Goal: Task Accomplishment & Management: Manage account settings

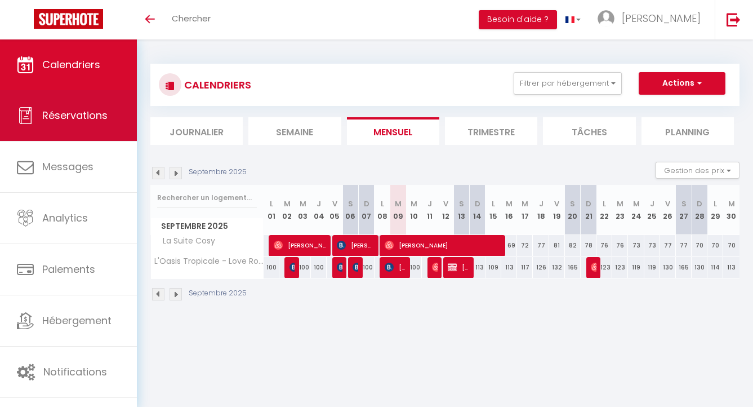
click at [85, 121] on span "Réservations" at bounding box center [74, 115] width 65 height 14
select select "not_cancelled"
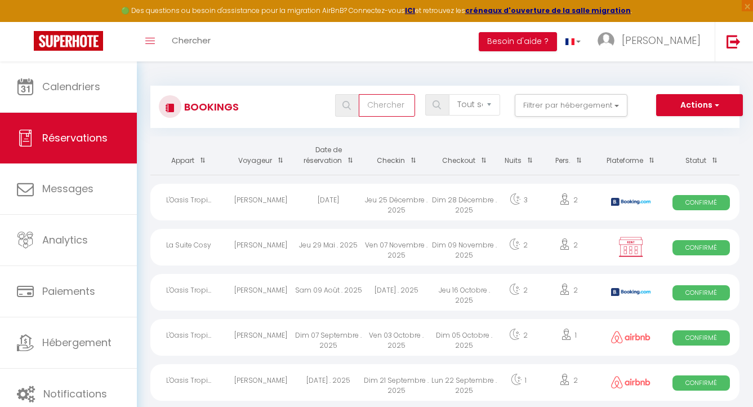
click at [379, 111] on input "text" at bounding box center [387, 105] width 56 height 23
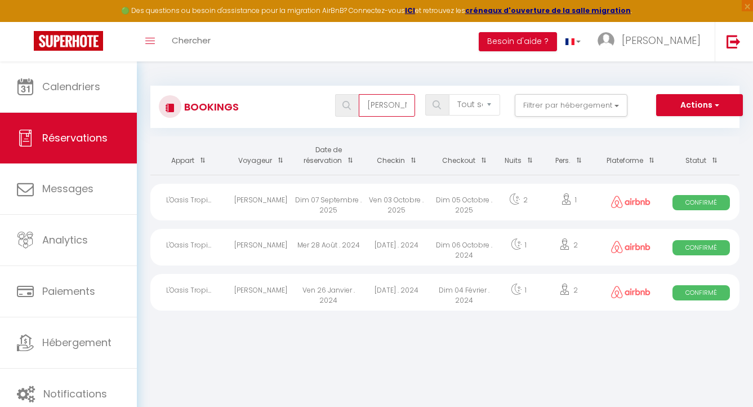
type input "[PERSON_NAME]"
click at [259, 197] on div "[PERSON_NAME]" at bounding box center [261, 202] width 68 height 37
select select "OK"
select select "0"
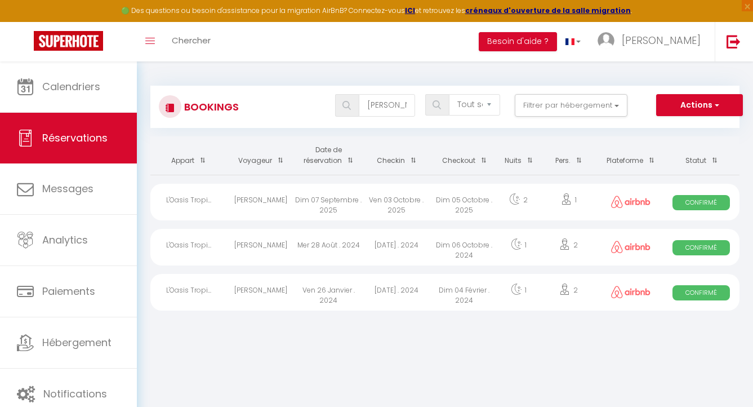
select select "0"
select select "1"
select select
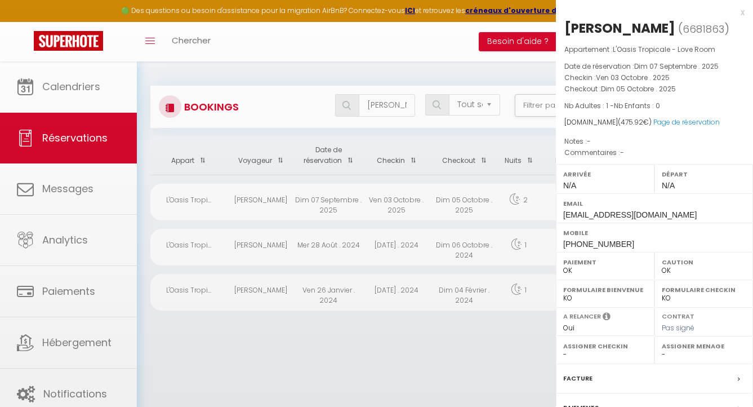
select select "20271"
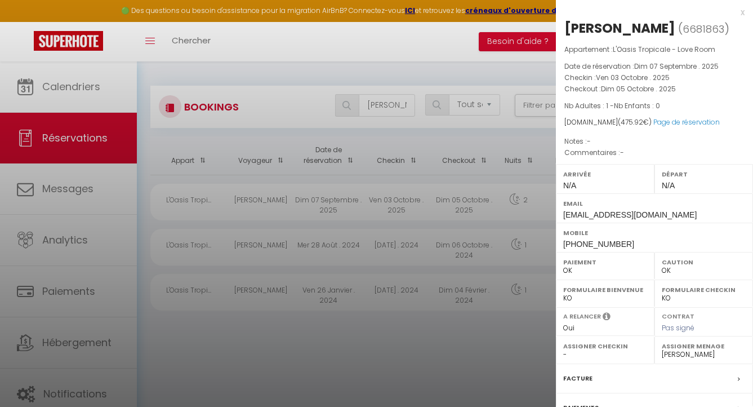
click at [415, 348] on div at bounding box center [376, 203] width 753 height 407
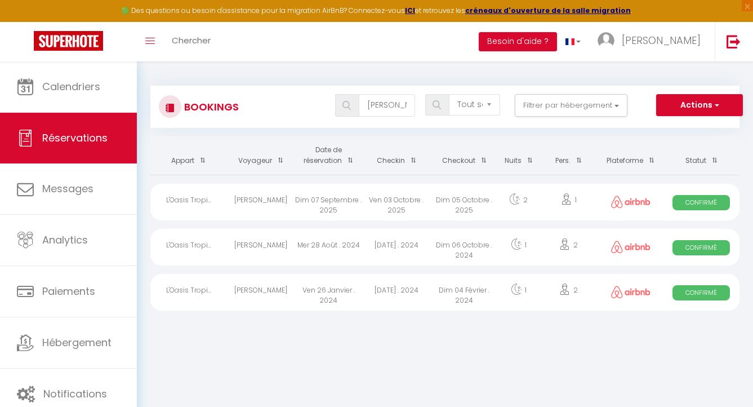
click at [264, 247] on div "[PERSON_NAME]" at bounding box center [261, 247] width 68 height 37
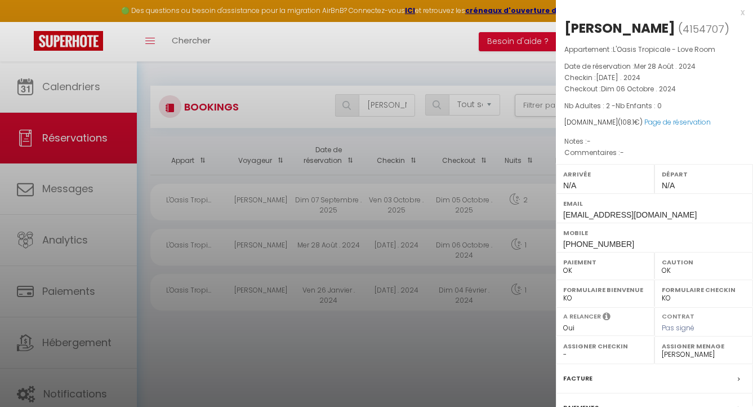
click at [315, 359] on div at bounding box center [376, 203] width 753 height 407
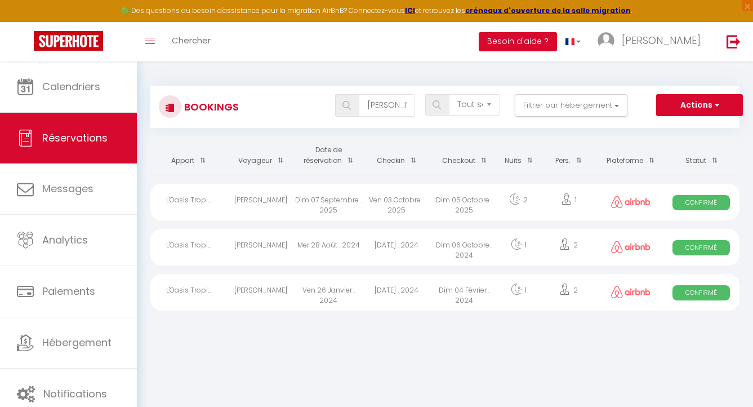
click at [261, 293] on div "[PERSON_NAME]" at bounding box center [261, 292] width 68 height 37
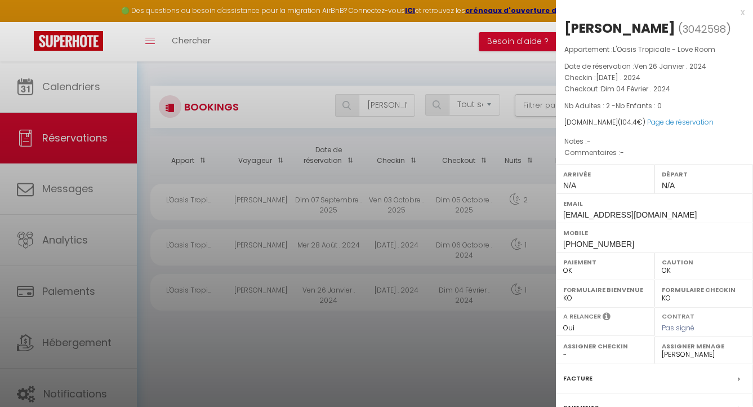
click at [399, 340] on div at bounding box center [376, 203] width 753 height 407
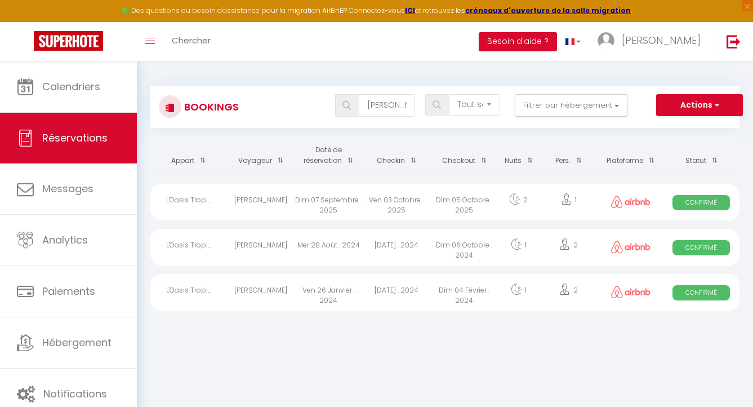
click at [309, 203] on div "Dim 07 Septembre . 2025" at bounding box center [329, 202] width 68 height 37
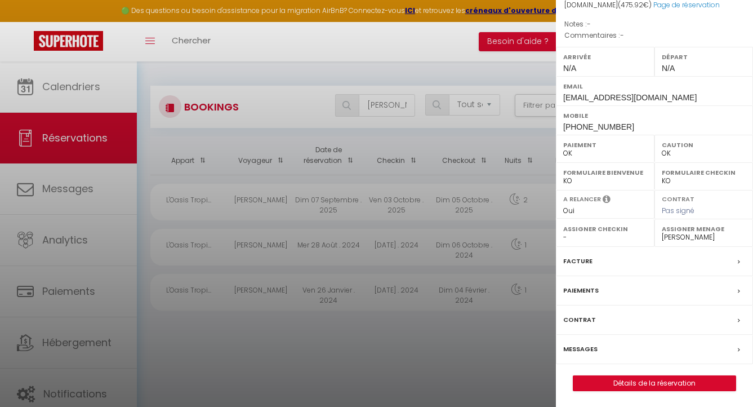
scroll to position [118, 0]
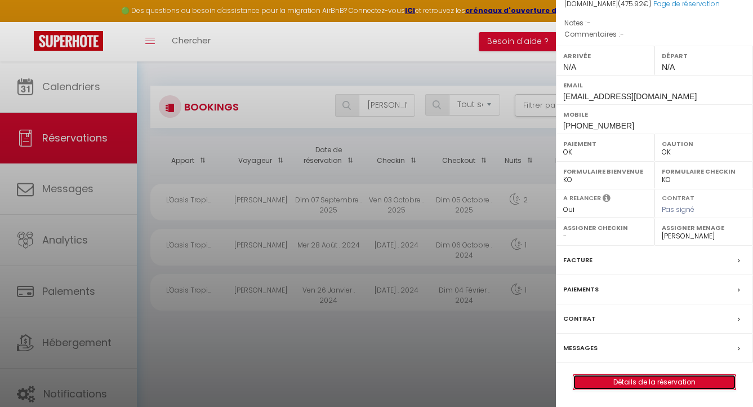
click at [633, 383] on link "Détails de la réservation" at bounding box center [654, 382] width 162 height 15
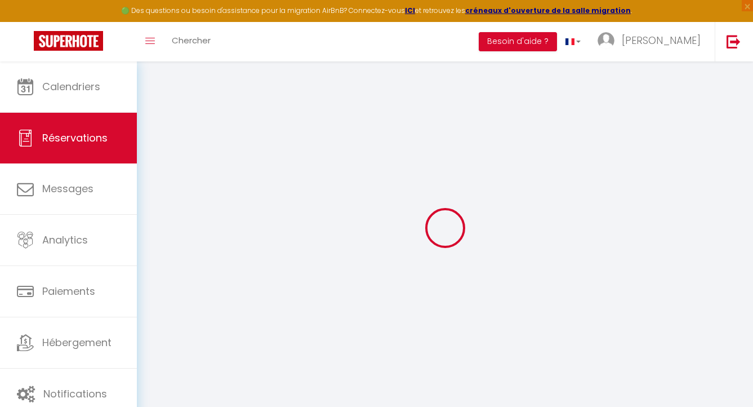
type input "[PERSON_NAME]"
type input "[EMAIL_ADDRESS][DOMAIN_NAME]"
type input "[PHONE_NUMBER]"
select select
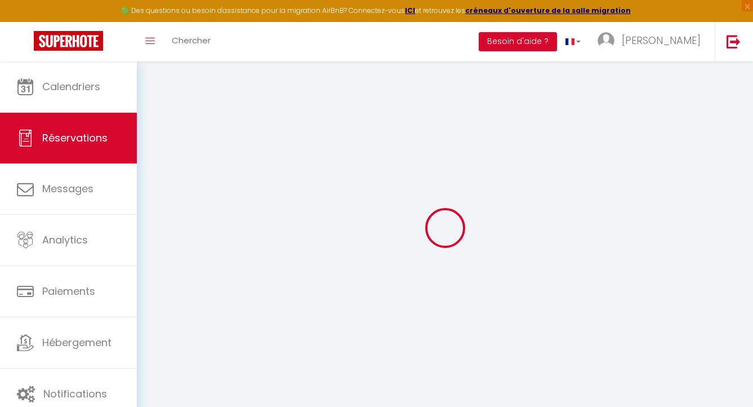
type input "68.28999999999999"
select select "31645"
select select "1"
select select
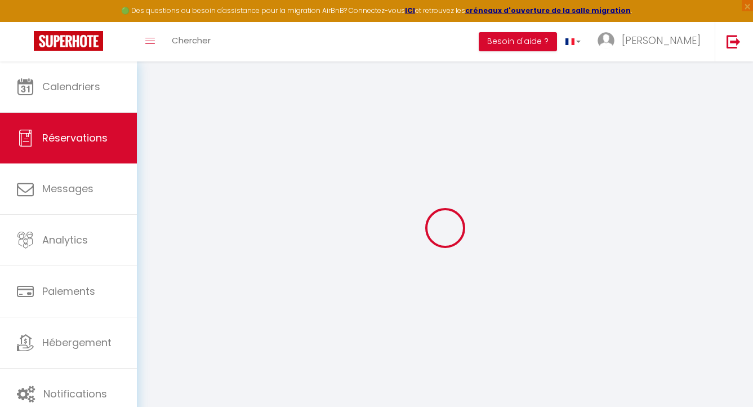
type input "1"
select select "12"
select select
type input "443"
checkbox input "false"
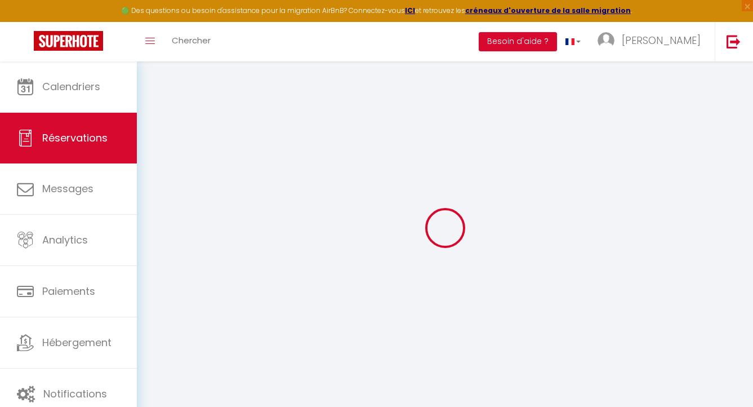
type input "88.6"
select select "1"
type input "0"
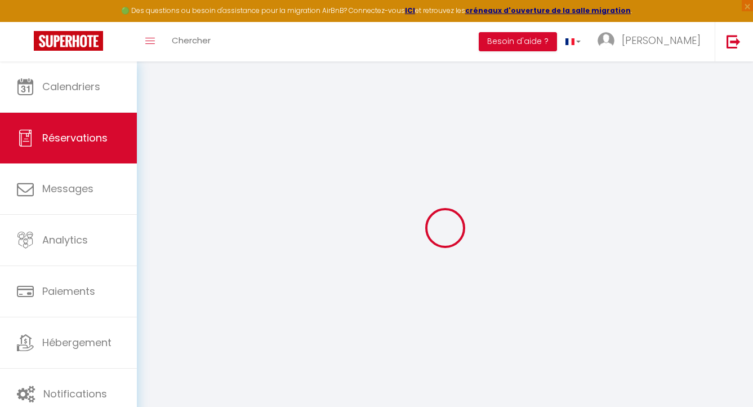
select select
select select "15"
checkbox input "false"
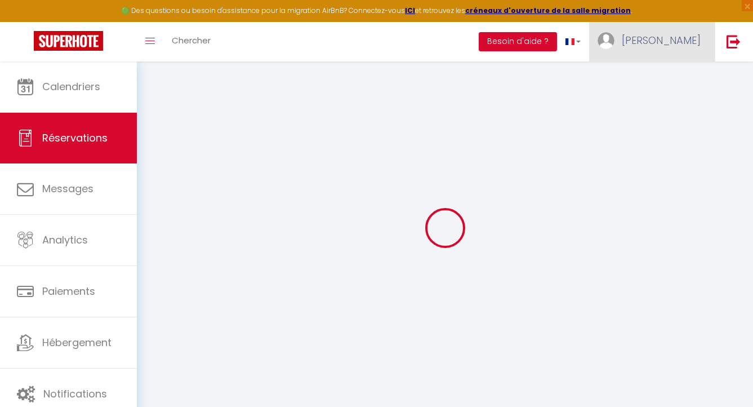
select select
checkbox input "false"
select select
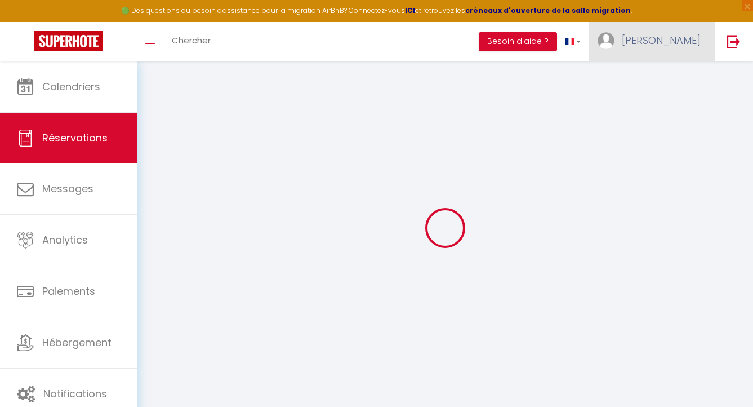
select select
checkbox input "false"
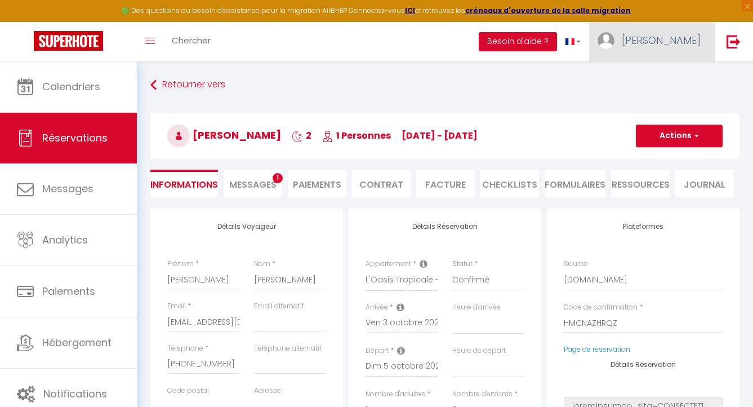
select select
type input "25"
type input "7.92"
select select
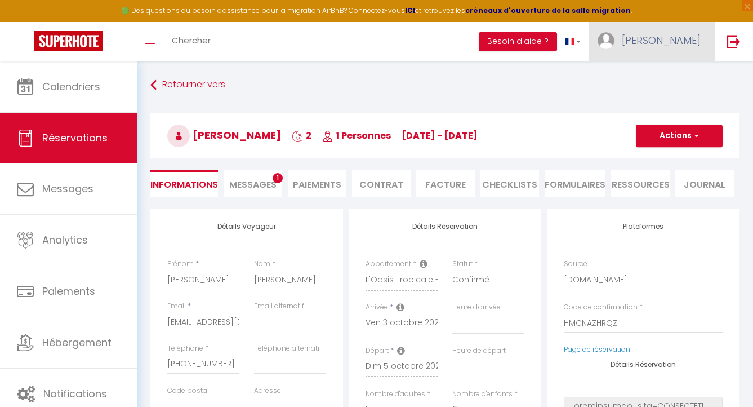
checkbox input "false"
select select
checkbox input "false"
select select
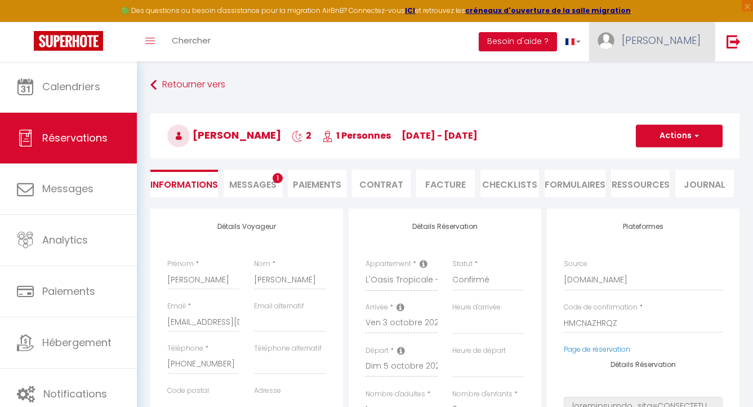
click at [662, 48] on link "[PERSON_NAME]" at bounding box center [652, 41] width 126 height 39
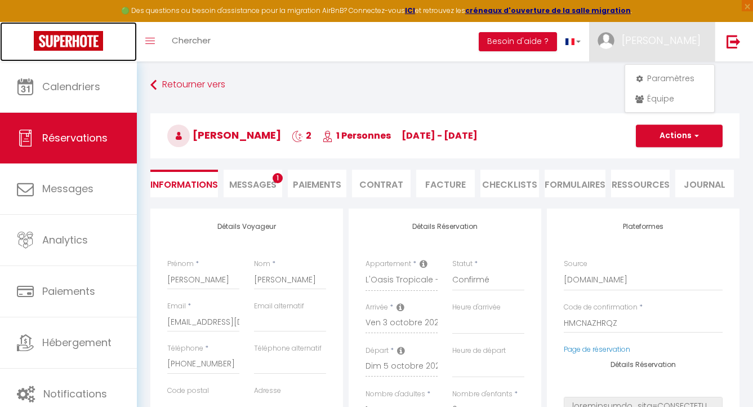
click at [83, 41] on img at bounding box center [68, 41] width 69 height 20
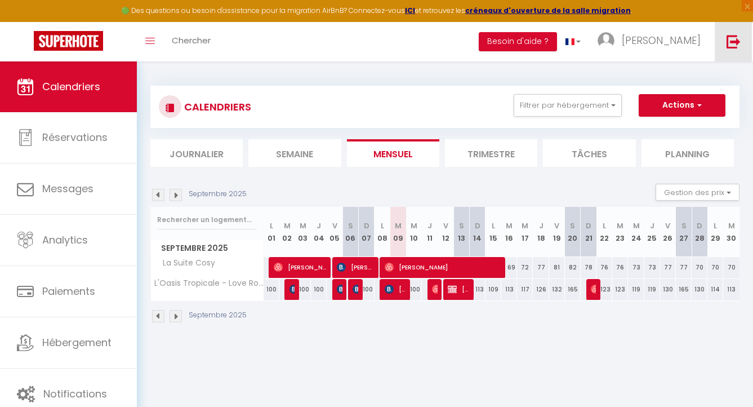
click at [739, 42] on img at bounding box center [734, 41] width 14 height 14
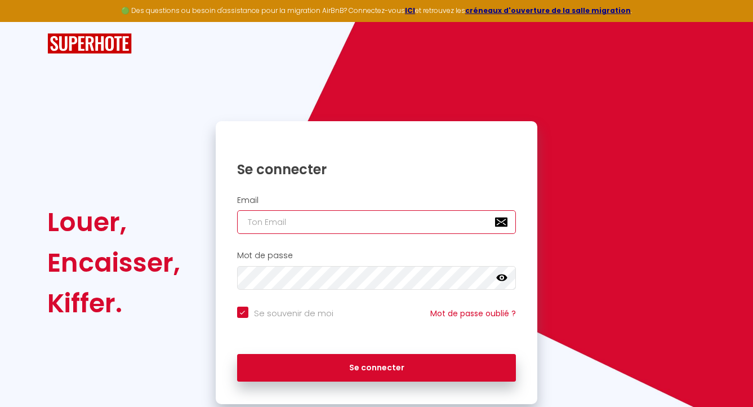
click at [275, 219] on input "email" at bounding box center [376, 222] width 279 height 24
click at [272, 222] on input "email" at bounding box center [376, 222] width 279 height 24
click at [324, 163] on h1 "Se connecter" at bounding box center [376, 169] width 279 height 17
drag, startPoint x: 309, startPoint y: 238, endPoint x: 303, endPoint y: 217, distance: 21.6
click at [309, 238] on div "Email" at bounding box center [377, 218] width 322 height 56
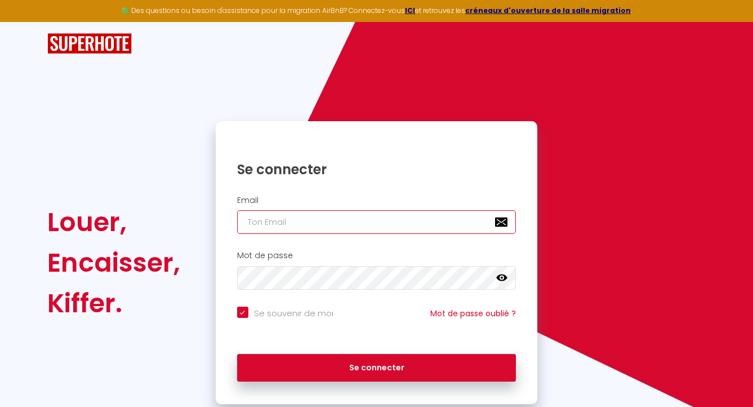
click at [303, 216] on input "email" at bounding box center [376, 222] width 279 height 24
click at [284, 228] on input "email" at bounding box center [376, 222] width 279 height 24
paste input "[PERSON_NAME][EMAIL_ADDRESS][DOMAIN_NAME]"
type input "[PERSON_NAME][EMAIL_ADDRESS][DOMAIN_NAME]"
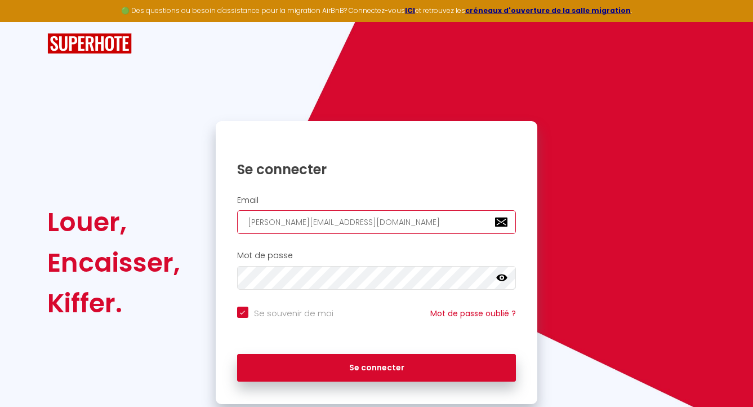
checkbox input "true"
type input "[PERSON_NAME][EMAIL_ADDRESS][DOMAIN_NAME]"
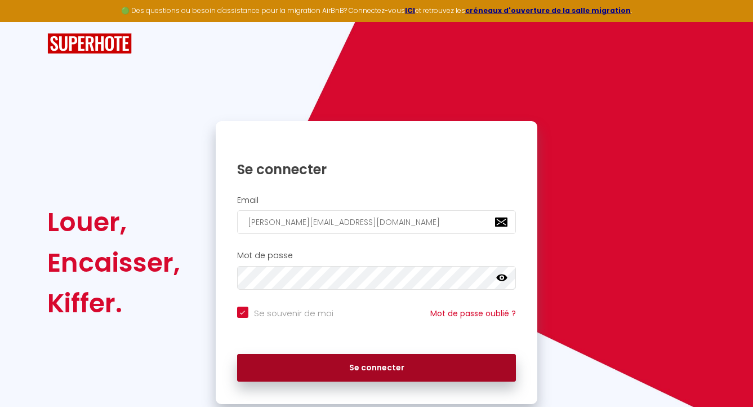
click at [352, 364] on button "Se connecter" at bounding box center [376, 368] width 279 height 28
checkbox input "true"
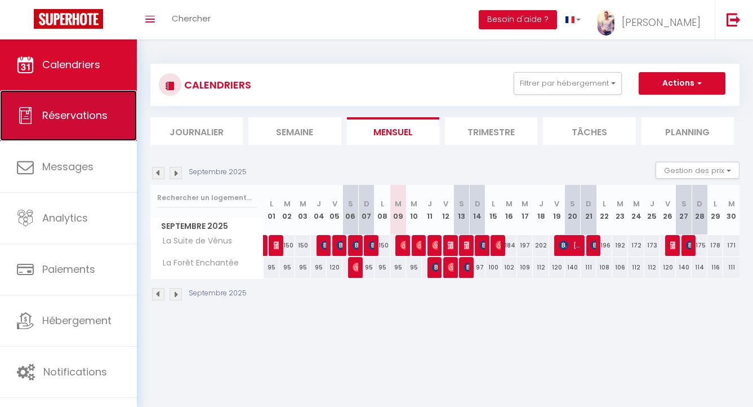
click at [83, 115] on span "Réservations" at bounding box center [74, 115] width 65 height 14
select select "not_cancelled"
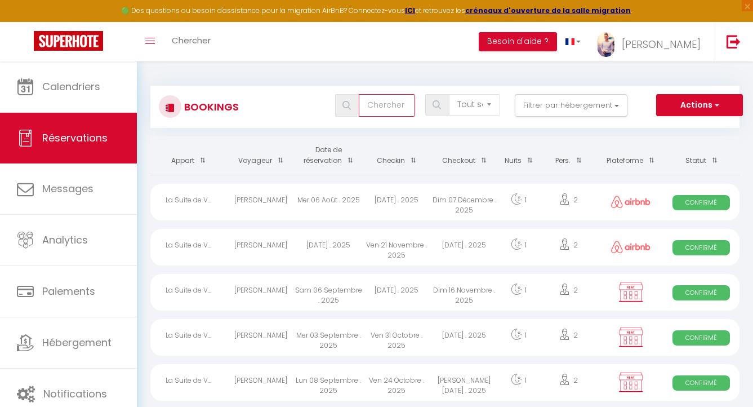
click at [386, 108] on input "text" at bounding box center [387, 105] width 56 height 23
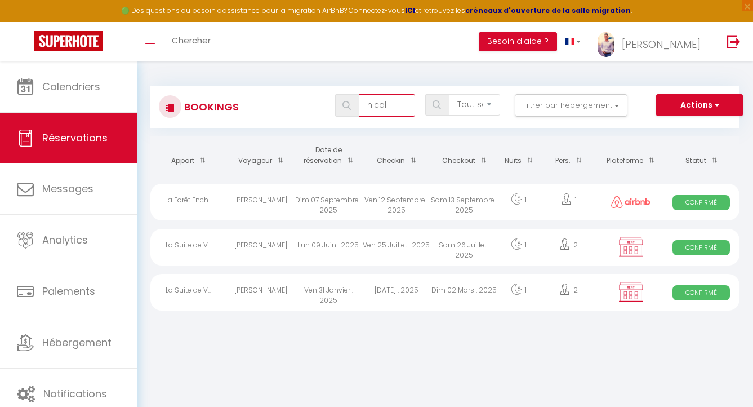
type input "nicol"
click at [264, 202] on div "[PERSON_NAME]" at bounding box center [261, 202] width 68 height 37
select select "OK"
select select "0"
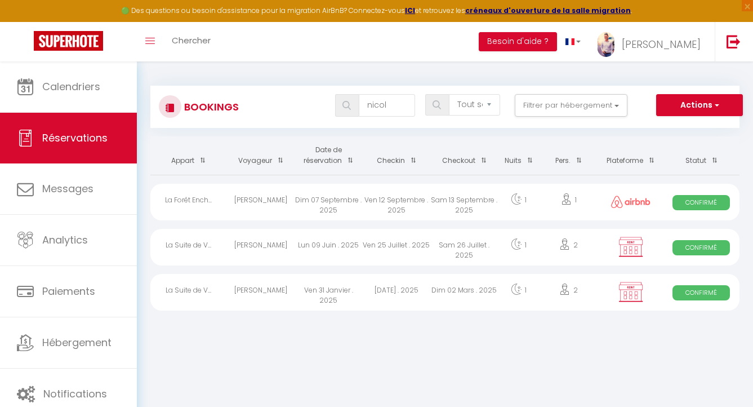
select select "0"
select select "1"
select select
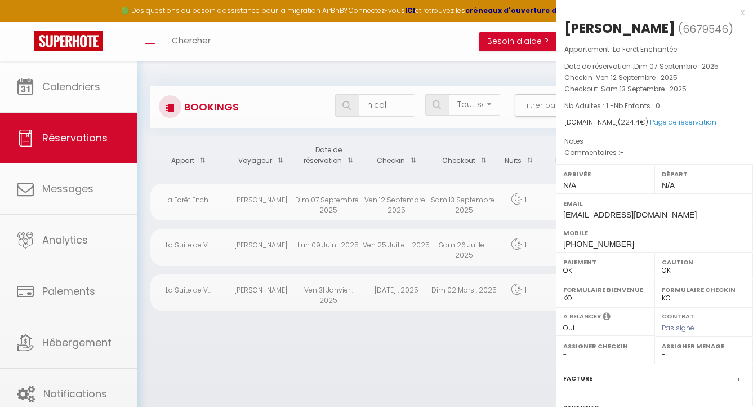
select select "20271"
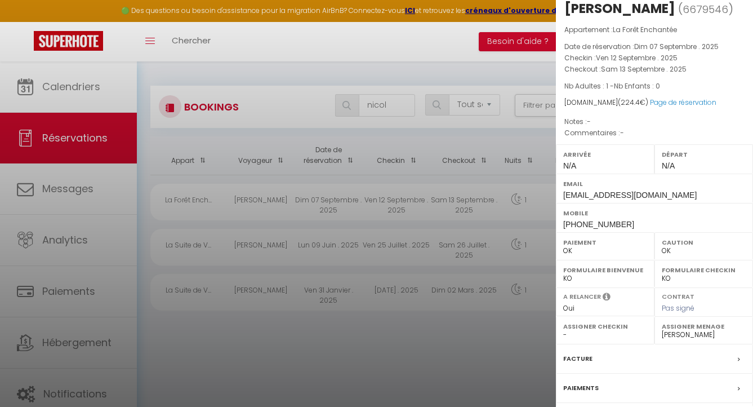
scroll to position [136, 0]
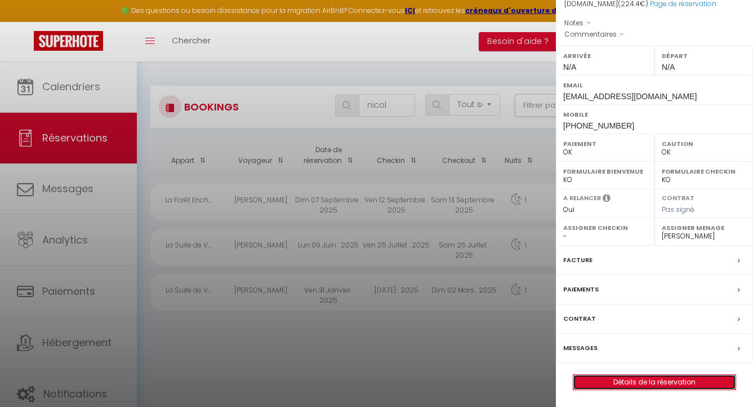
click at [618, 376] on link "Détails de la réservation" at bounding box center [654, 382] width 162 height 15
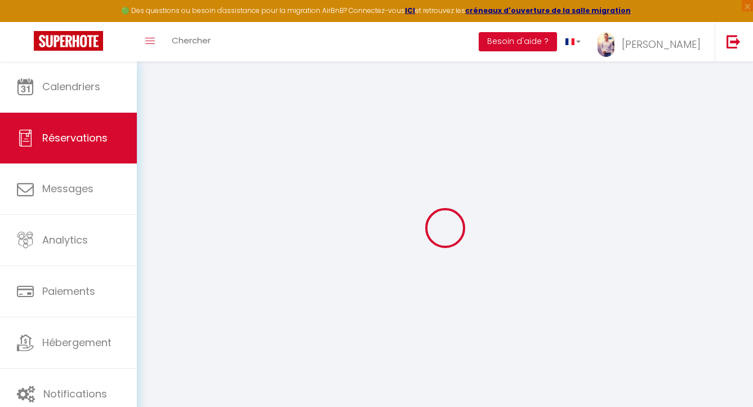
type input "[PERSON_NAME]"
type input "Maennlein"
type input "[EMAIL_ADDRESS][DOMAIN_NAME]"
type input "[PHONE_NUMBER]"
select select
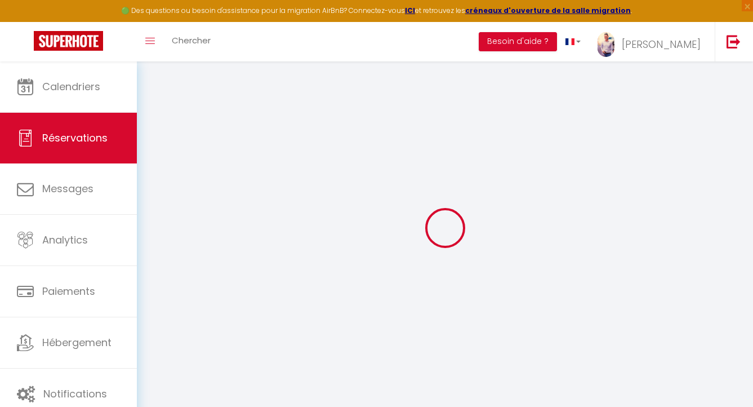
type input "27.3"
select select "52303"
select select "1"
select select
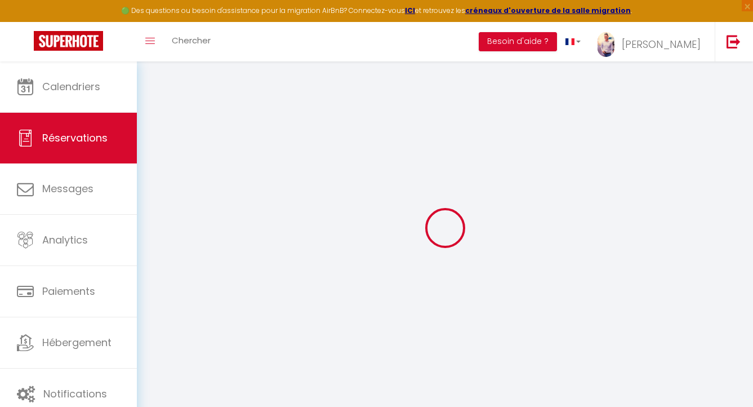
type input "1"
select select "12"
select select
type input "190"
checkbox input "false"
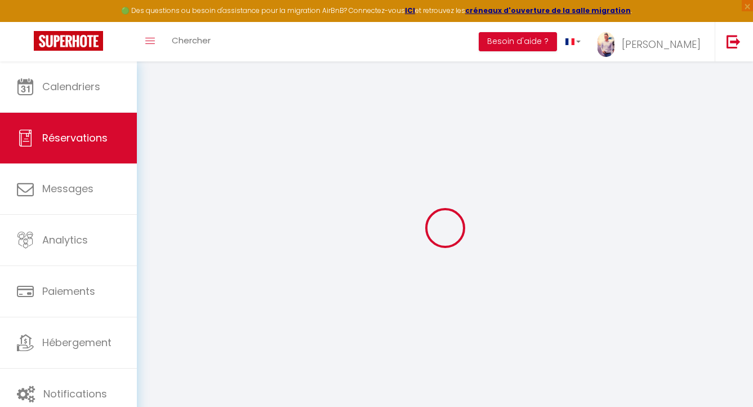
type input "38"
select select "1"
type input "0"
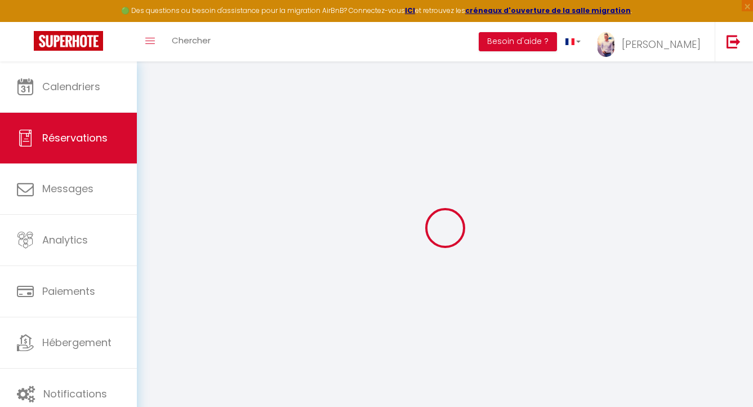
select select
select select "15"
checkbox input "false"
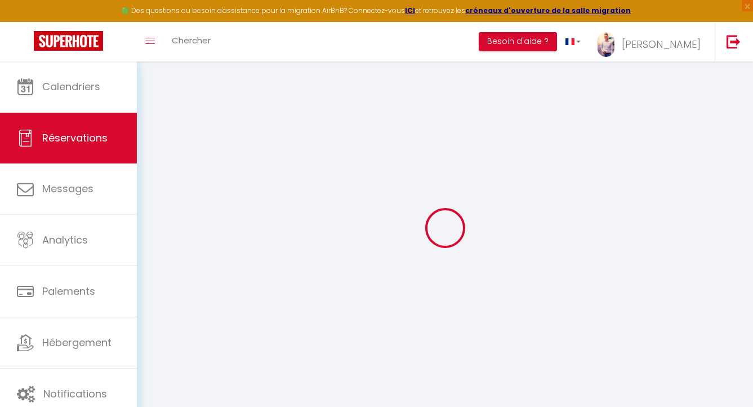
select select
checkbox input "false"
select select
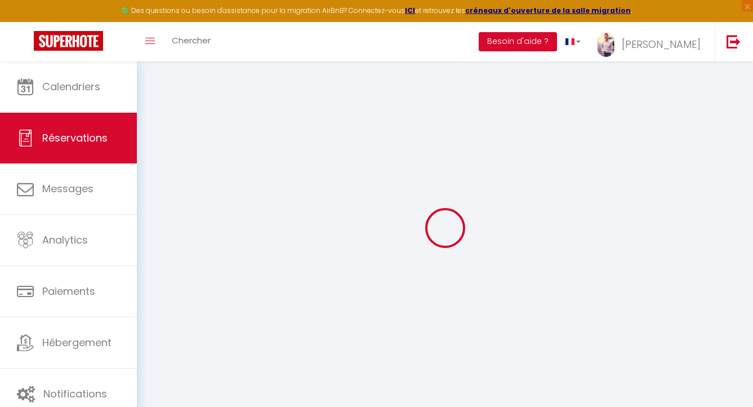
select select
checkbox input "false"
select select
type input "30"
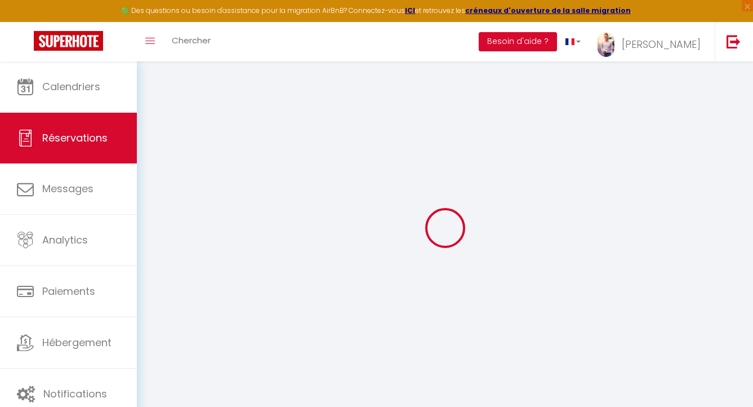
type input "4.4"
select select
checkbox input "false"
select select
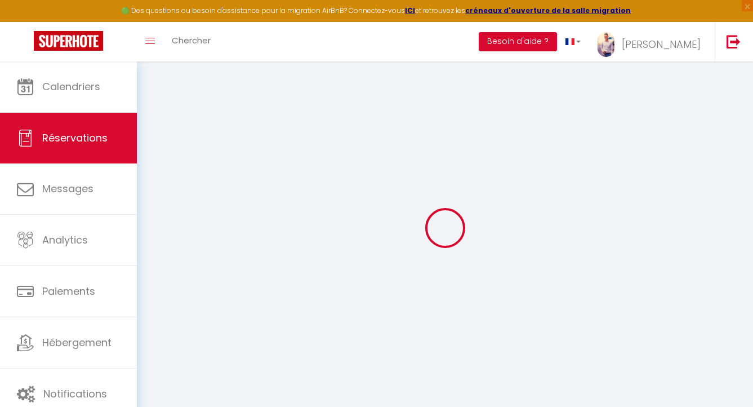
checkbox input "false"
select select
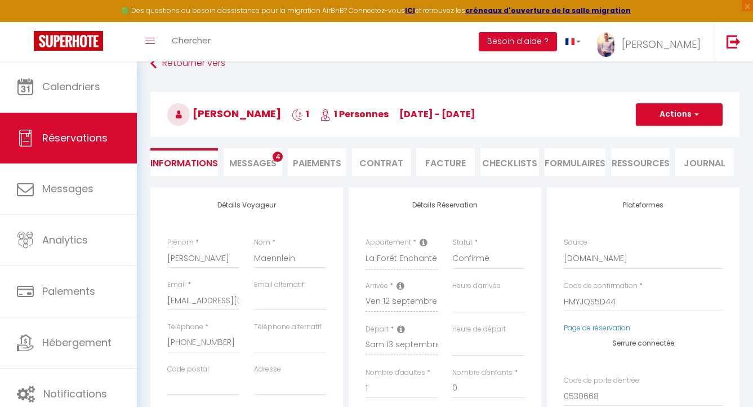
scroll to position [28, 0]
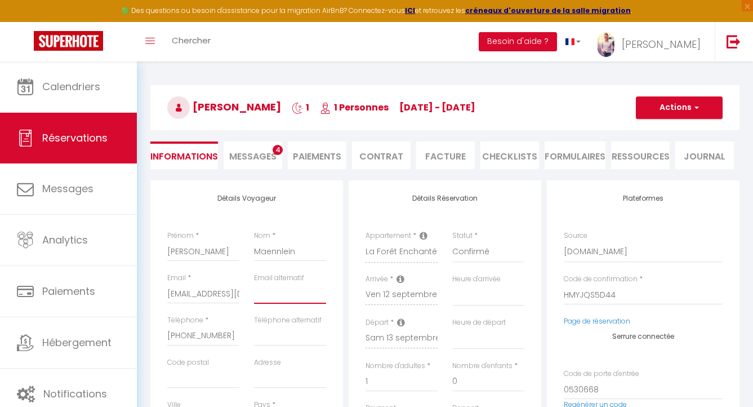
click at [293, 293] on input "email" at bounding box center [290, 293] width 72 height 20
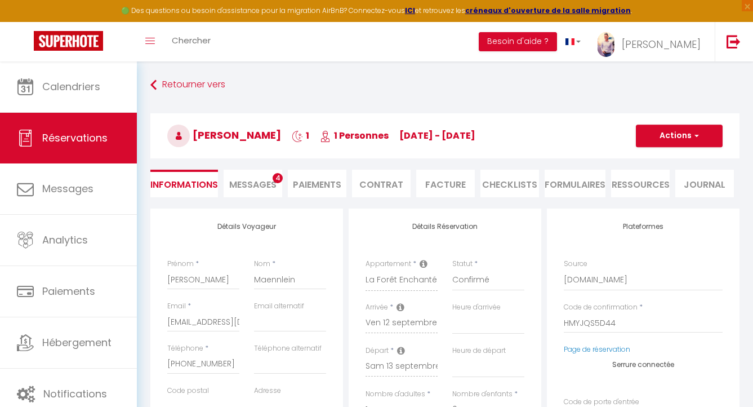
select select "not_cancelled"
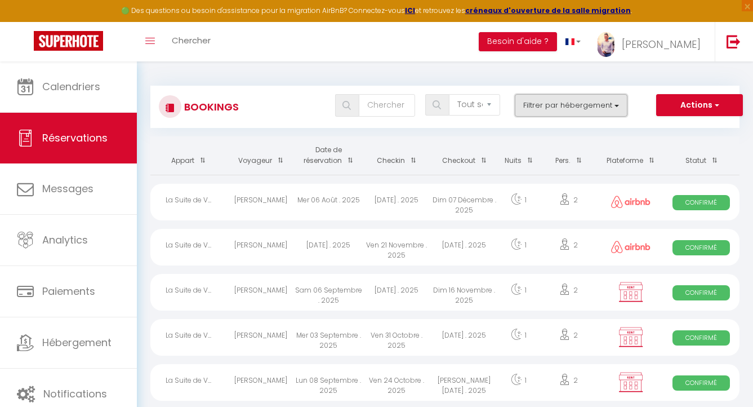
click at [588, 110] on button "Filtrer par hébergement" at bounding box center [571, 105] width 113 height 23
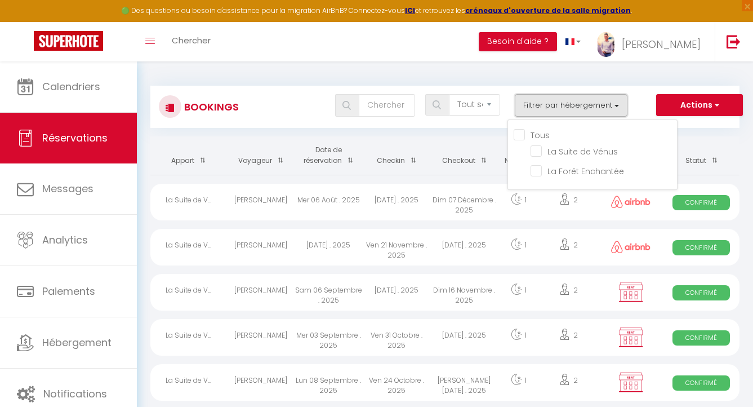
click at [588, 110] on button "Filtrer par hébergement" at bounding box center [571, 105] width 113 height 23
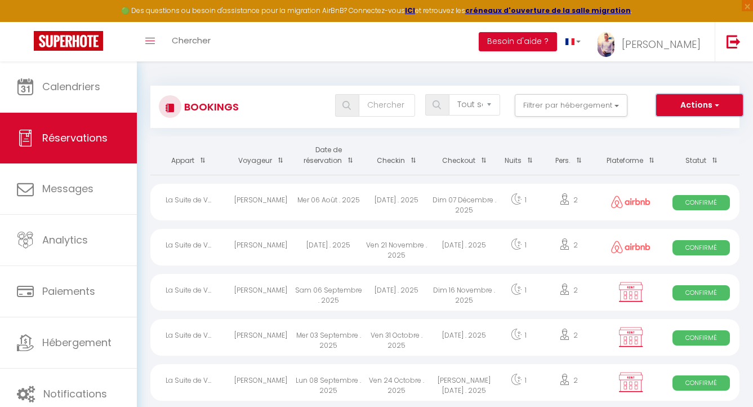
click at [706, 102] on button "Actions" at bounding box center [699, 105] width 87 height 23
click at [643, 78] on div "Bookings Tous les statuts Annulé Confirmé Non Confirmé Tout sauf annulé No Show…" at bounding box center [444, 101] width 589 height 53
